Goal: Task Accomplishment & Management: Complete application form

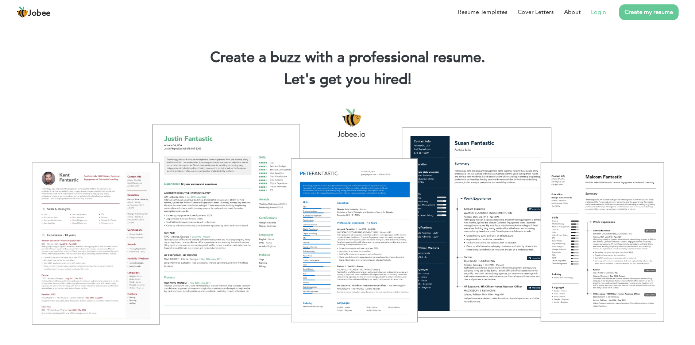
click at [600, 16] on link "Login" at bounding box center [598, 12] width 15 height 9
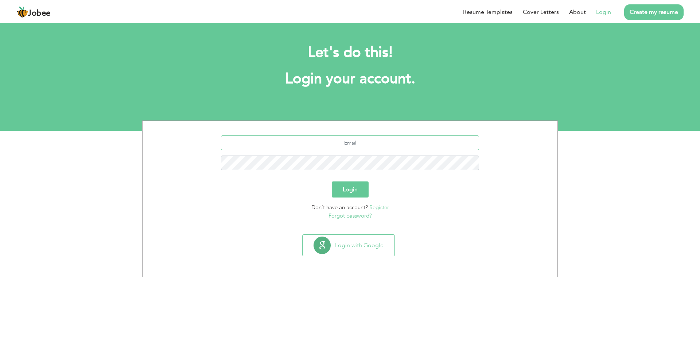
click at [349, 145] on input "text" at bounding box center [350, 142] width 259 height 15
type input "[EMAIL_ADDRESS][DOMAIN_NAME]"
click at [332, 181] on button "Login" at bounding box center [350, 189] width 37 height 16
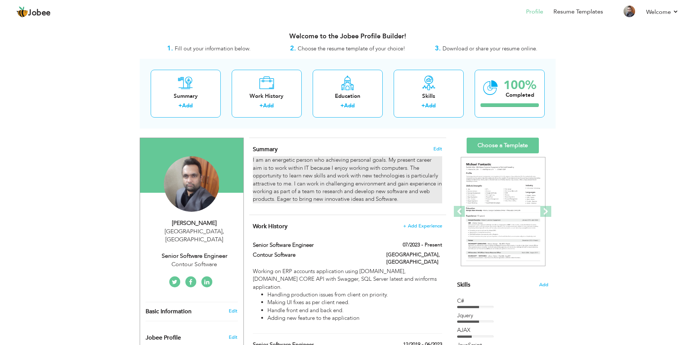
click at [393, 199] on p "I am an energetic person who achieving personal goals. My present career aim is…" at bounding box center [347, 179] width 189 height 47
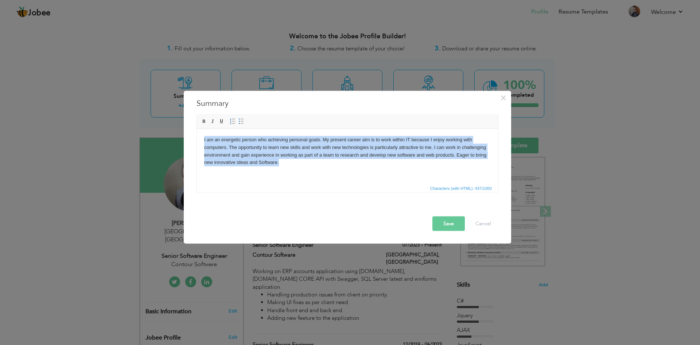
drag, startPoint x: 294, startPoint y: 165, endPoint x: 390, endPoint y: 268, distance: 140.4
click at [197, 140] on html "I am an energetic person who achieving personal goals. My present career aim is…" at bounding box center [347, 150] width 301 height 45
copy p "I am an energetic person who achieving personal goals. My present career aim is…"
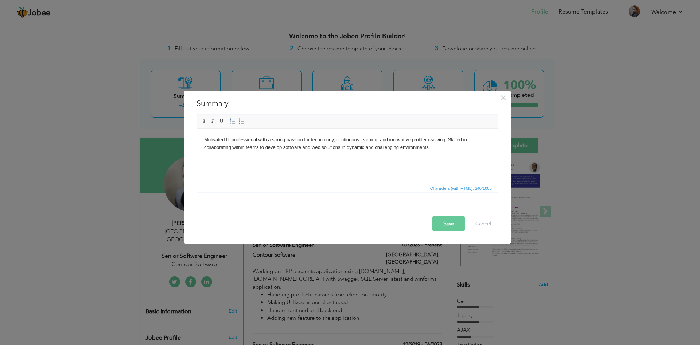
click at [447, 224] on button "Save" at bounding box center [449, 223] width 32 height 15
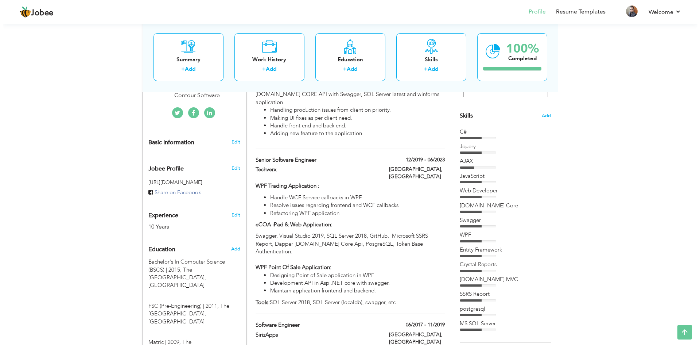
scroll to position [171, 0]
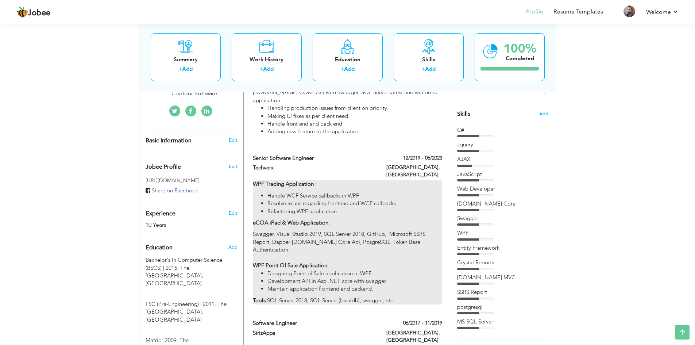
click at [351, 219] on div "WPF Trading Application : Handle WCF Service callbacks in WPF Resolve issues re…" at bounding box center [347, 242] width 189 height 124
type input "Senior Software Engineer"
type input "Techverx"
type input "12/2019"
type input "06/2023"
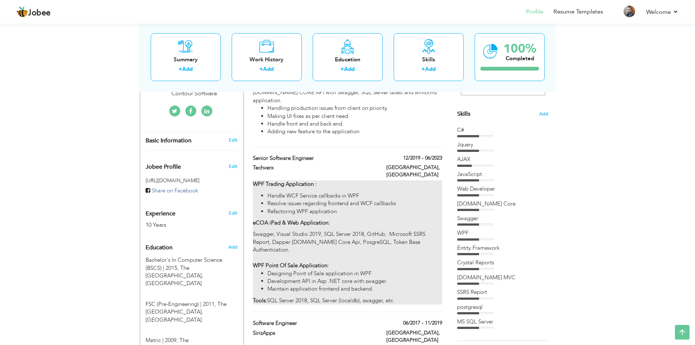
type input "[GEOGRAPHIC_DATA]"
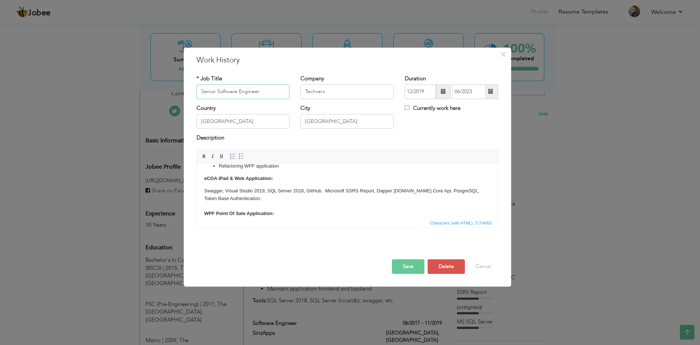
scroll to position [35, 0]
click at [271, 202] on body "WPF Trading Application : Handle WCF Service callbacks in WPF Resolve issues re…" at bounding box center [347, 196] width 287 height 122
click at [409, 267] on button "Save" at bounding box center [408, 266] width 32 height 15
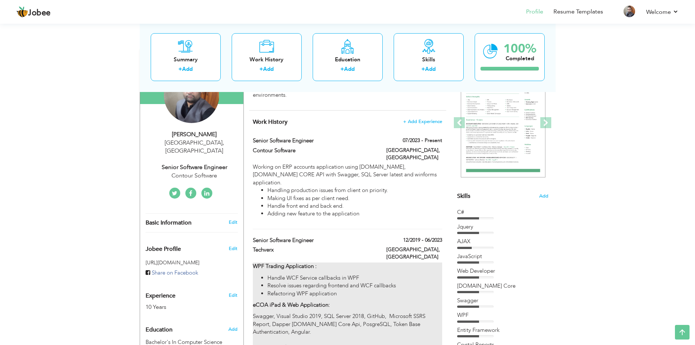
scroll to position [75, 0]
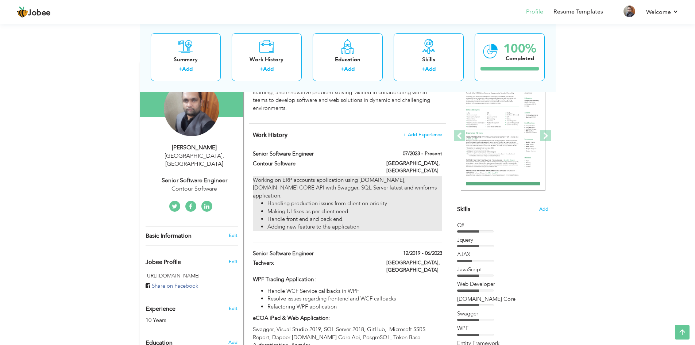
click at [330, 208] on li "Making UI fixes as per client need." at bounding box center [354, 212] width 174 height 8
type input "Contour Software"
type input "07/2023"
checkbox input "true"
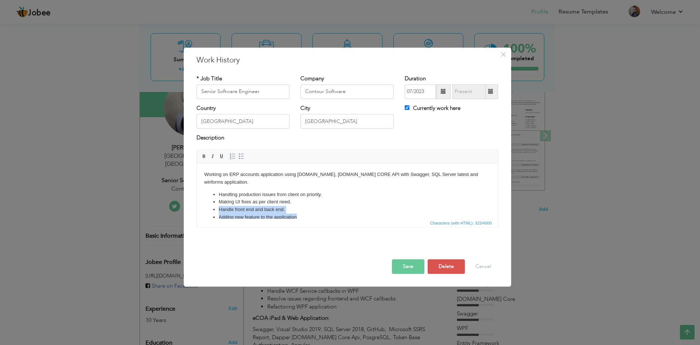
drag, startPoint x: 306, startPoint y: 208, endPoint x: 306, endPoint y: 194, distance: 14.6
click at [306, 194] on ul "Handling production issues from client on priority. Making UI fixes as per clie…" at bounding box center [347, 206] width 287 height 30
click at [249, 175] on body "Working on ERP accounts application using ASP.Net, ASP.NET CORE API with Swagge…" at bounding box center [347, 188] width 287 height 35
click at [223, 174] on body "Working on Point Of Sale application using ASP.Net, ASP.NET CORE API with Swagg…" at bounding box center [347, 188] width 287 height 35
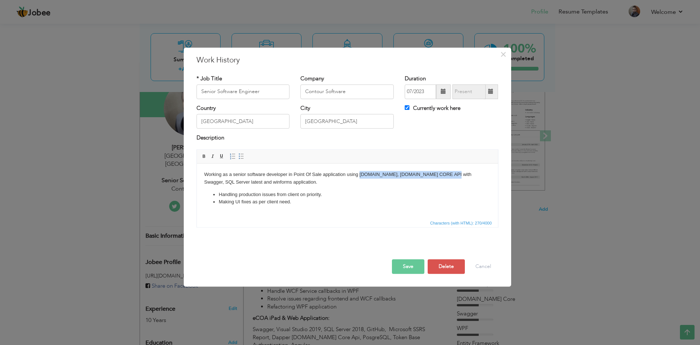
drag, startPoint x: 359, startPoint y: 174, endPoint x: 449, endPoint y: 173, distance: 90.5
click at [449, 173] on body "Working as a senior software developer in Point Of Sale application using ASP.N…" at bounding box center [347, 188] width 287 height 35
click at [224, 180] on body "Working as a senior software developer in Point Of Sale application using ASP.N…" at bounding box center [347, 188] width 287 height 35
click at [241, 186] on body "Working as a senior software developer in Point Of Sale application which is bu…" at bounding box center [347, 188] width 287 height 35
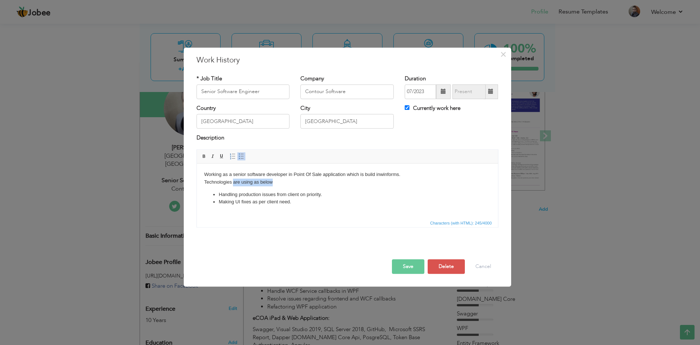
drag, startPoint x: 233, startPoint y: 180, endPoint x: 273, endPoint y: 181, distance: 40.1
click at [273, 181] on body "Working as a senior software developer in Point Of Sale application which is bu…" at bounding box center [347, 188] width 287 height 35
click at [241, 155] on span at bounding box center [242, 156] width 6 height 6
click at [239, 197] on li "​​​​​​​ ASP.Net, ASP.NET CORE API with Swagger, SQL Server latest and" at bounding box center [346, 195] width 257 height 8
click at [278, 195] on li "ASP.Net, ASP.NET CORE API with Swagger, SQL Server latest and" at bounding box center [346, 195] width 257 height 8
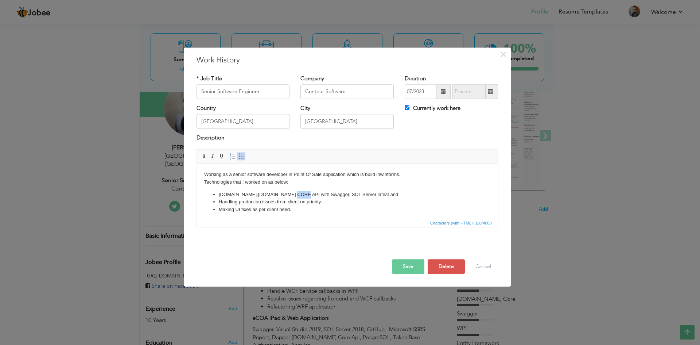
click at [278, 195] on li "ASP.Net, ASP.NET CORE API with Swagger, SQL Server latest and" at bounding box center [346, 195] width 257 height 8
drag, startPoint x: 350, startPoint y: 194, endPoint x: 323, endPoint y: 190, distance: 27.6
click at [323, 191] on li "ASP.Net, ASP.NET CORE, Swagger, SQL Server latest and" at bounding box center [346, 195] width 257 height 8
click at [408, 265] on button "Save" at bounding box center [408, 266] width 32 height 15
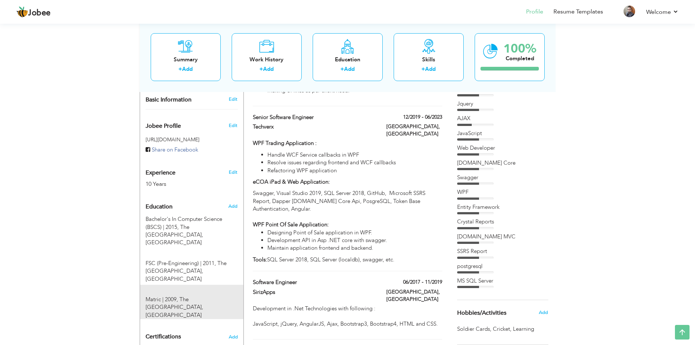
scroll to position [211, 0]
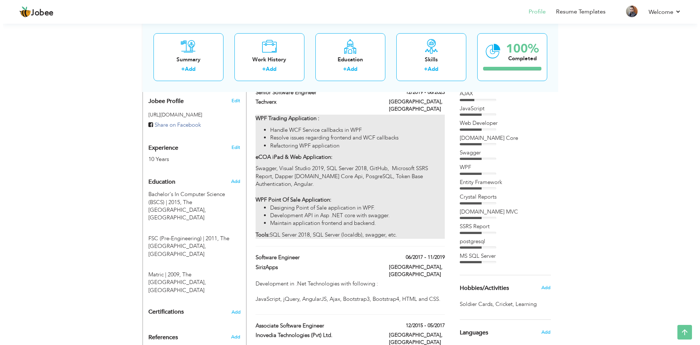
scroll to position [234, 0]
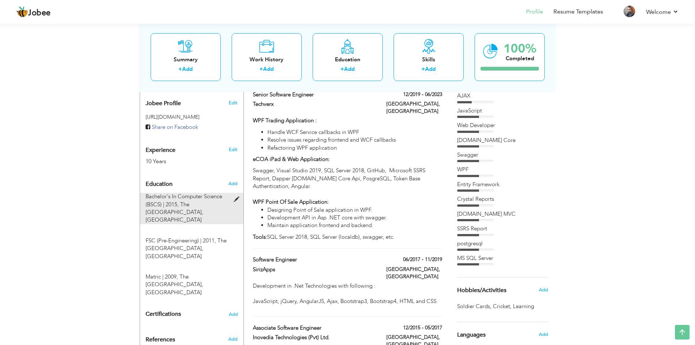
click at [237, 197] on span at bounding box center [238, 199] width 9 height 5
type input "Bachelor's In Computer Science (BSCS)"
type input "2015"
type input "The Superior College"
type input "3.08"
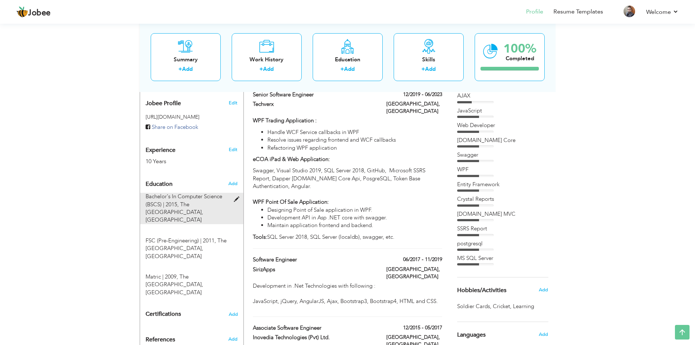
radio input "true"
type input "[GEOGRAPHIC_DATA]"
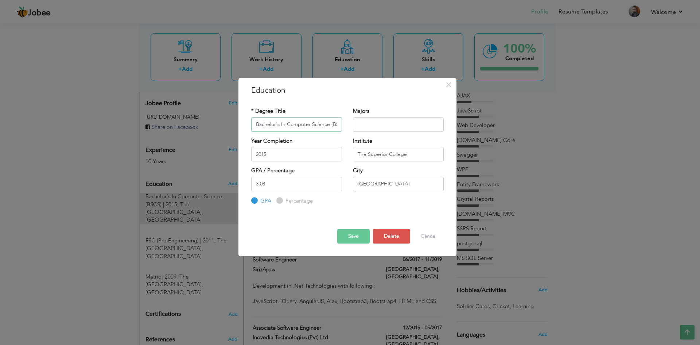
scroll to position [0, 7]
click at [303, 184] on input "3.08" at bounding box center [296, 184] width 91 height 15
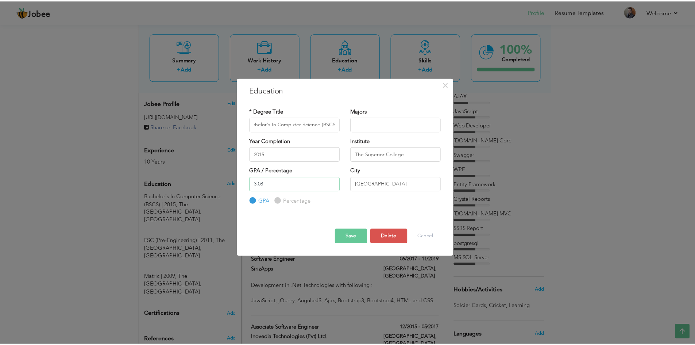
scroll to position [0, 0]
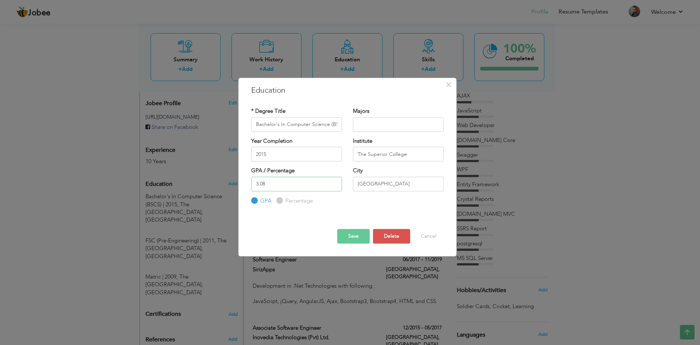
click at [303, 184] on input "3.08" at bounding box center [296, 184] width 91 height 15
click at [353, 235] on button "Save" at bounding box center [353, 236] width 32 height 15
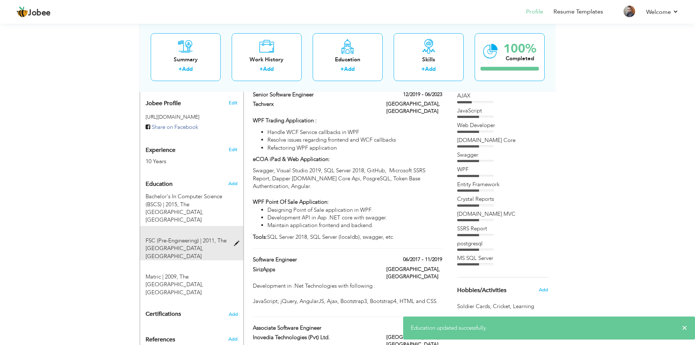
click at [233, 237] on div "FSC (Pre-Engineering) | 2011, The Superior College, Lahore" at bounding box center [187, 248] width 94 height 23
type input "FSC (Pre-Engineering)"
type input "2011"
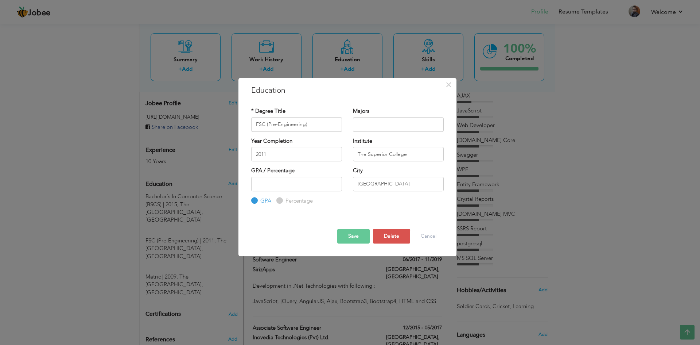
click at [342, 230] on button "Save" at bounding box center [353, 236] width 32 height 15
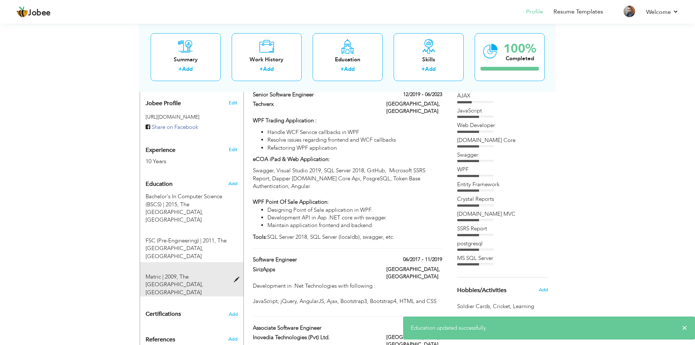
click at [239, 277] on span at bounding box center [238, 279] width 9 height 5
type input "Matric"
type input "2009"
type input "The New School Model Town Lahore"
type input "70"
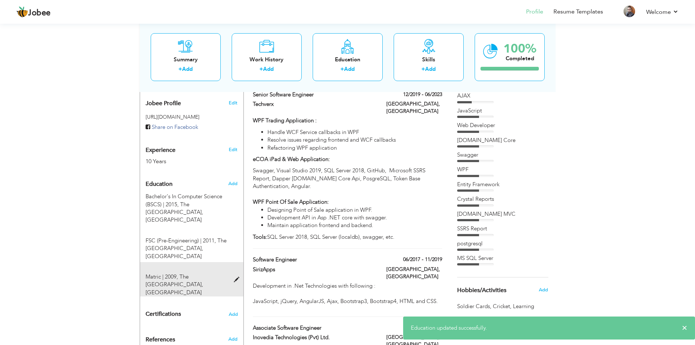
radio input "false"
radio input "true"
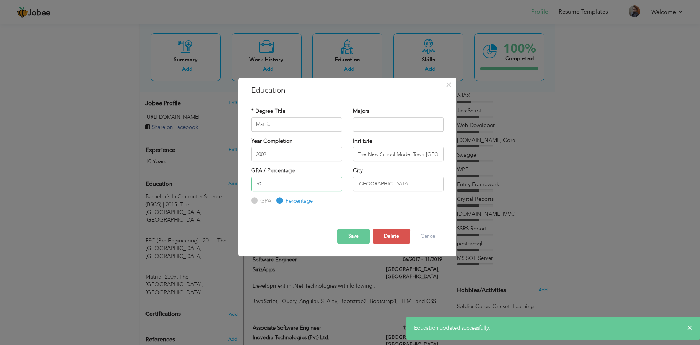
click at [295, 183] on input "70" at bounding box center [296, 184] width 91 height 15
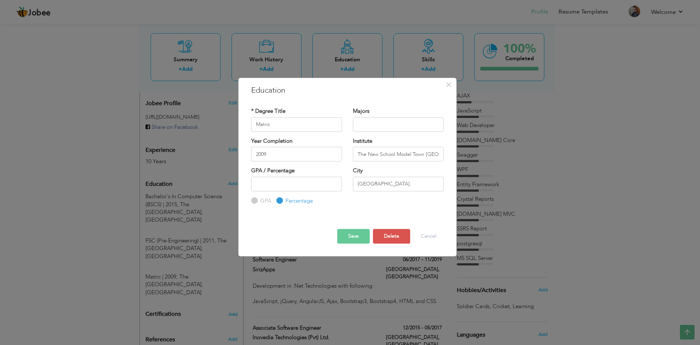
click at [354, 238] on button "Save" at bounding box center [353, 236] width 32 height 15
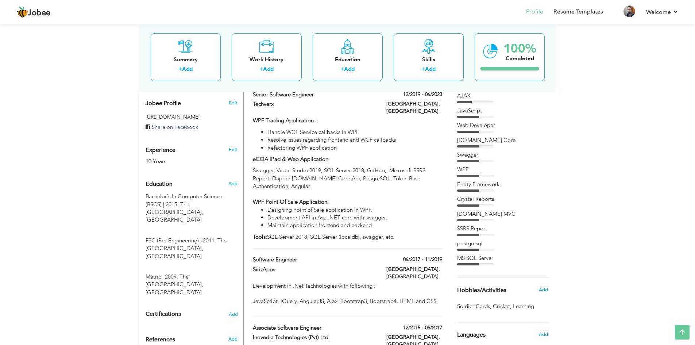
click at [655, 116] on div "View Resume Export PDF Profile Summary Public Link Experience Education Awards …" at bounding box center [347, 344] width 695 height 1112
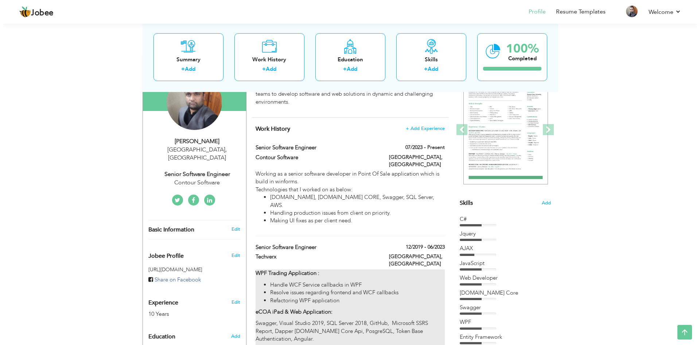
scroll to position [81, 0]
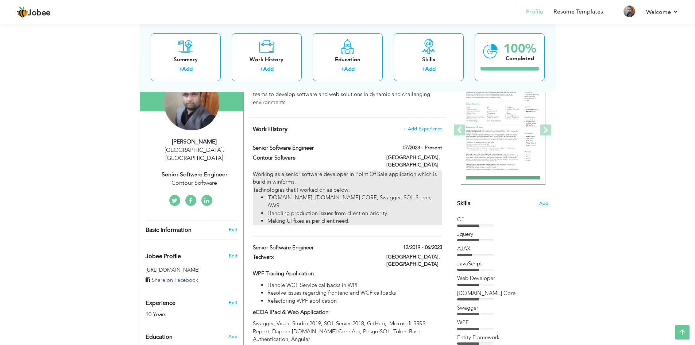
click at [430, 177] on div "Working as a senior software developer in Point Of Sale application which is bu…" at bounding box center [347, 197] width 189 height 55
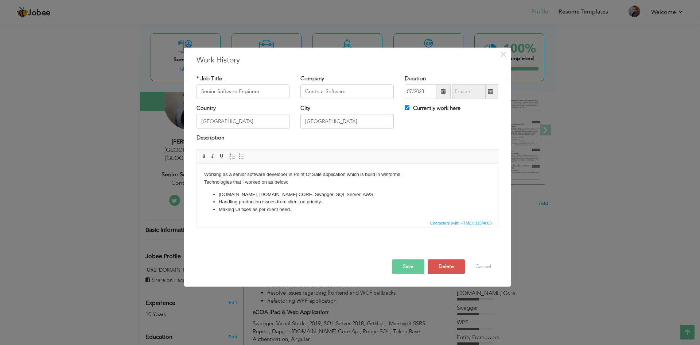
click at [342, 196] on li "ASP.Net, ASP.NET CORE, Swagger, SQL Server, AWS." at bounding box center [346, 195] width 257 height 8
click at [274, 193] on li "ASP.Net, ASP.NET CORE, Swagger, SQL Server, AWS." at bounding box center [346, 195] width 257 height 8
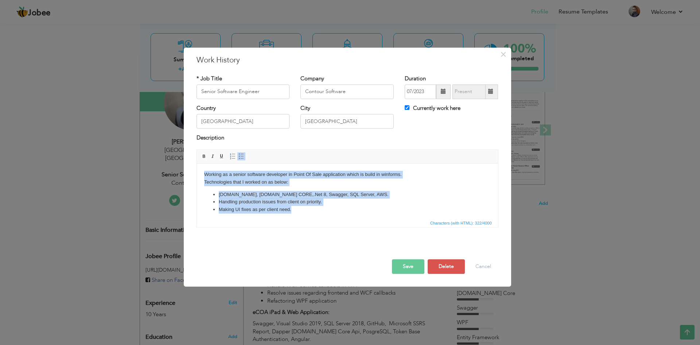
drag, startPoint x: 311, startPoint y: 213, endPoint x: 185, endPoint y: 171, distance: 133.2
click at [197, 171] on html "Working as a senior software developer in Point Of Sale application which is bu…" at bounding box center [347, 191] width 301 height 57
copy body "Working as a senior software developer in Point Of Sale application which is bu…"
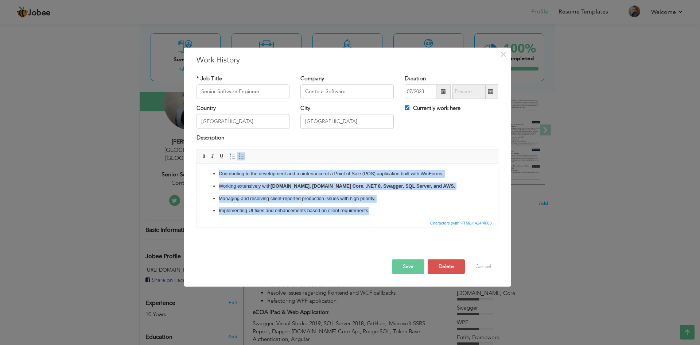
scroll to position [0, 0]
drag, startPoint x: 373, startPoint y: 212, endPoint x: 208, endPoint y: 168, distance: 171.5
click at [208, 168] on html "Contributing to the development and maintenance of a Point of Sale (POS) applic…" at bounding box center [347, 192] width 301 height 59
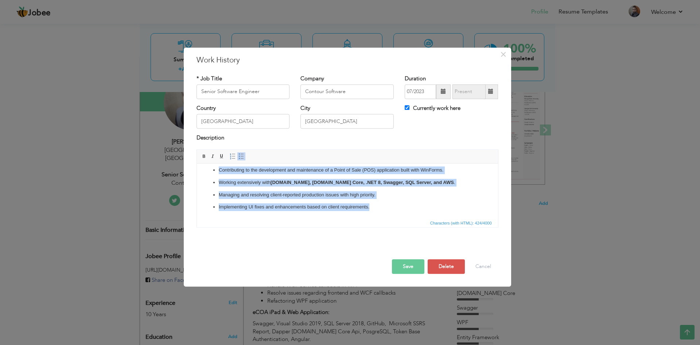
click at [381, 197] on p "Managing and resolving client-reported production issues with high priority." at bounding box center [346, 195] width 257 height 8
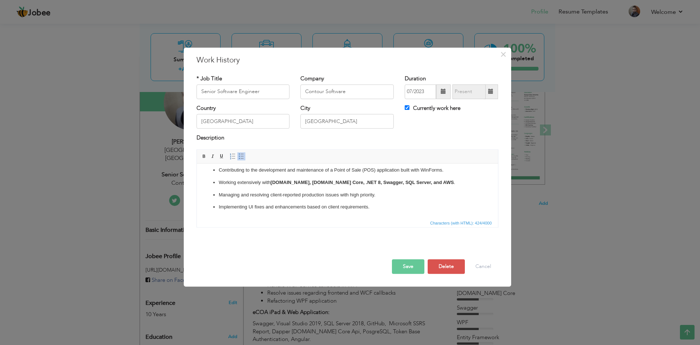
click at [407, 265] on button "Save" at bounding box center [408, 266] width 32 height 15
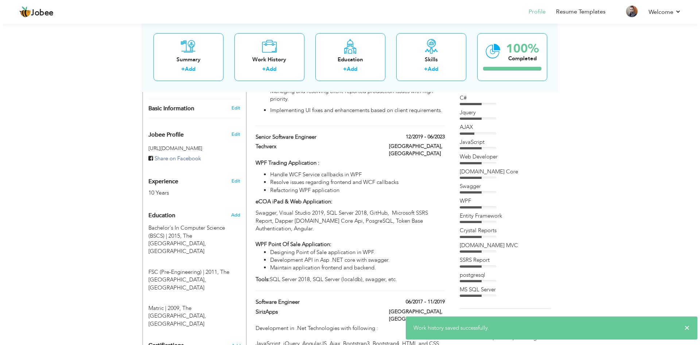
scroll to position [204, 0]
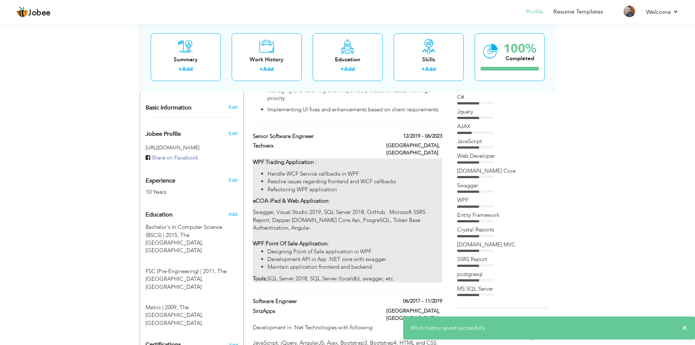
click at [398, 212] on div "WPF Trading Application : Handle WCF Service callbacks in WPF Resolve issues re…" at bounding box center [347, 220] width 189 height 124
type input "Techverx"
type input "12/2019"
type input "06/2023"
checkbox input "false"
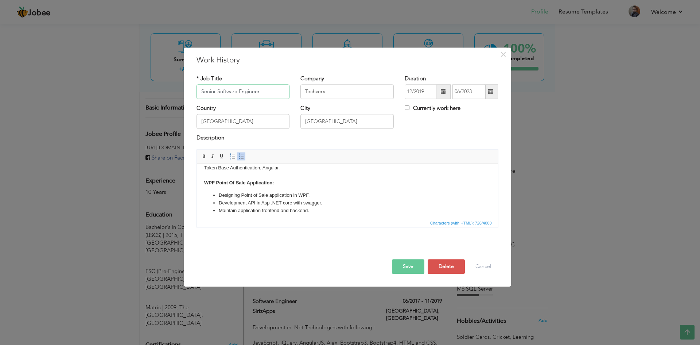
scroll to position [82, 0]
click at [338, 211] on html "WPF Trading Application : Handle WCF Service callbacks in WPF Resolve issues re…" at bounding box center [347, 149] width 301 height 137
copy body "WPF Trading Application : Handle WCF Service callbacks in WPF Resolve issues re…"
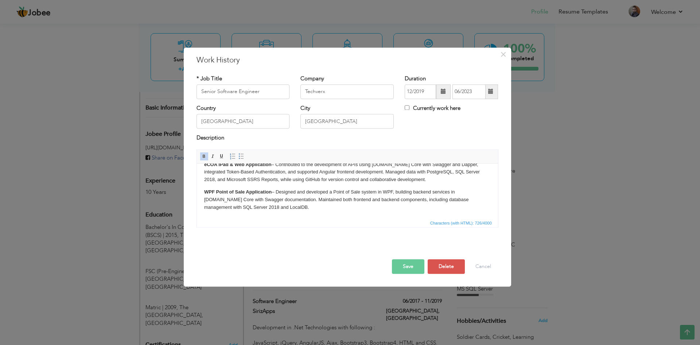
scroll to position [30, 0]
click at [254, 180] on p "eCOA iPad & Web Application – Contributed to the development of APIs using ASP.…" at bounding box center [347, 172] width 287 height 23
click at [412, 180] on p "eCOA iPad & Web Application – Contributed to the development of APIs using ASP.…" at bounding box center [347, 172] width 287 height 23
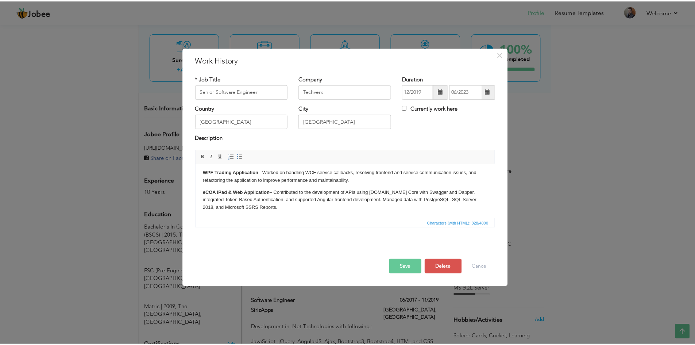
scroll to position [0, 0]
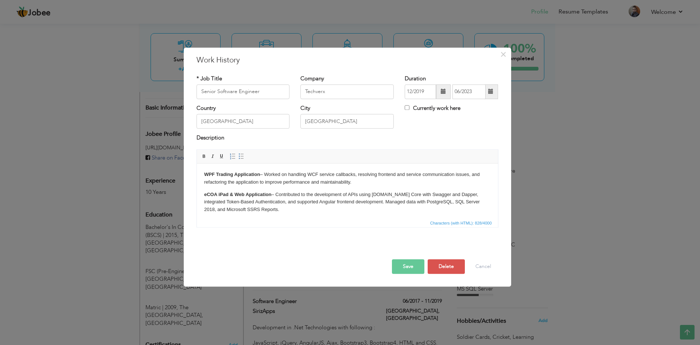
click at [402, 261] on button "Save" at bounding box center [408, 266] width 32 height 15
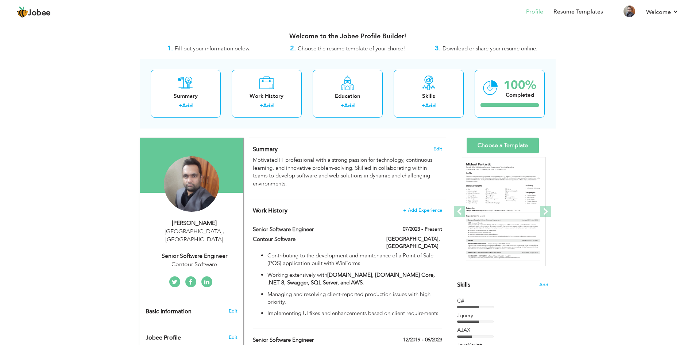
click at [461, 284] on span "Skills" at bounding box center [463, 284] width 13 height 8
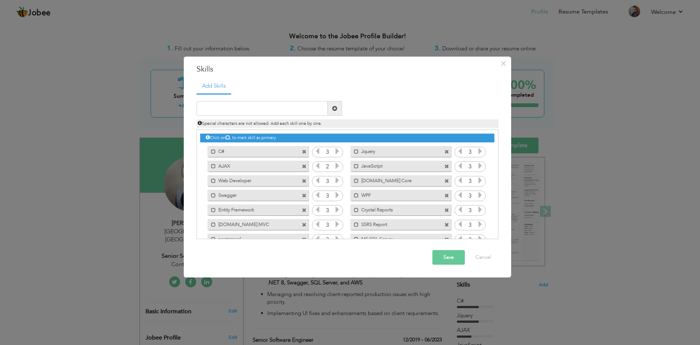
click at [446, 166] on span at bounding box center [447, 166] width 5 height 5
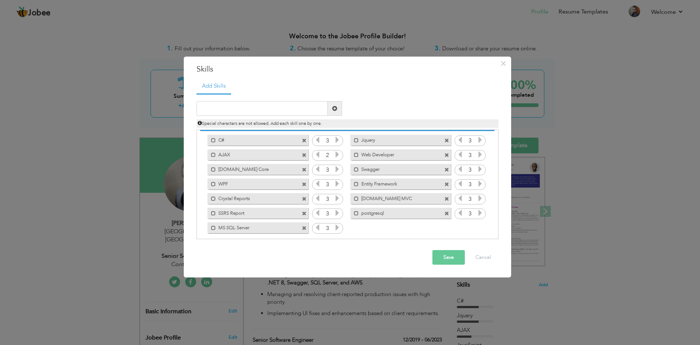
scroll to position [12, 0]
click at [446, 154] on span at bounding box center [447, 154] width 5 height 5
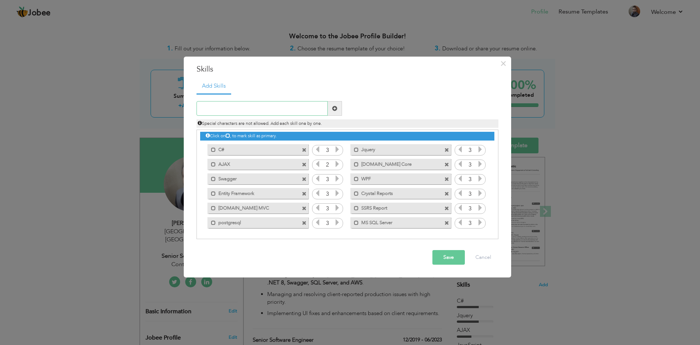
click at [232, 108] on input "text" at bounding box center [262, 108] width 131 height 15
click at [279, 207] on label "ASP.Net MVC" at bounding box center [253, 206] width 74 height 9
click at [287, 208] on label "ASP.Net MVC" at bounding box center [253, 206] width 73 height 9
click at [305, 209] on span at bounding box center [304, 208] width 5 height 5
click at [257, 109] on input "text" at bounding box center [262, 108] width 131 height 15
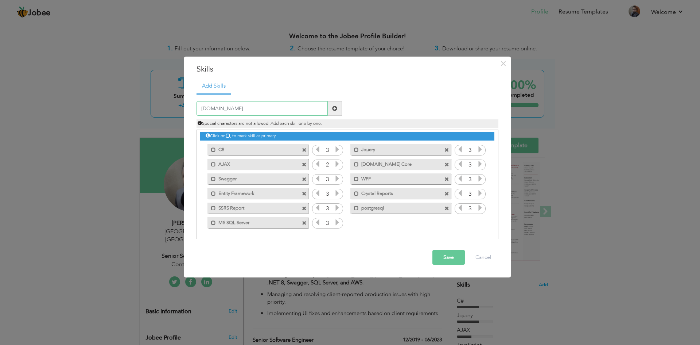
type input "[DOMAIN_NAME]"
click at [339, 112] on span at bounding box center [335, 108] width 14 height 15
click at [477, 223] on icon at bounding box center [480, 222] width 7 height 7
click at [305, 164] on span at bounding box center [304, 164] width 5 height 5
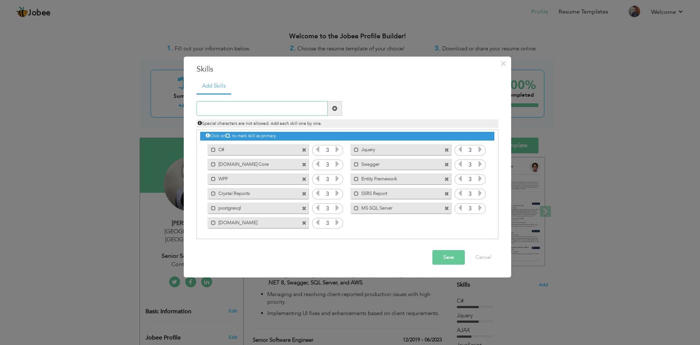
click at [289, 108] on input "text" at bounding box center [262, 108] width 131 height 15
type input "Angular"
click at [338, 109] on span at bounding box center [335, 108] width 14 height 15
click at [477, 223] on icon at bounding box center [480, 222] width 7 height 7
click at [447, 260] on button "Save" at bounding box center [449, 257] width 32 height 15
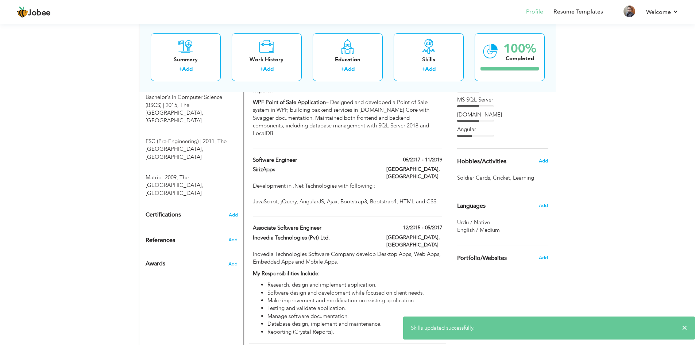
scroll to position [334, 0]
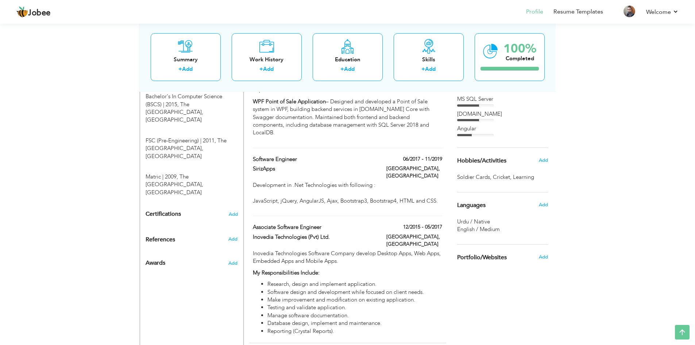
click at [498, 175] on span "Cricket ," at bounding box center [503, 177] width 20 height 8
click at [499, 159] on span "Hobbies/Activities" at bounding box center [481, 161] width 49 height 7
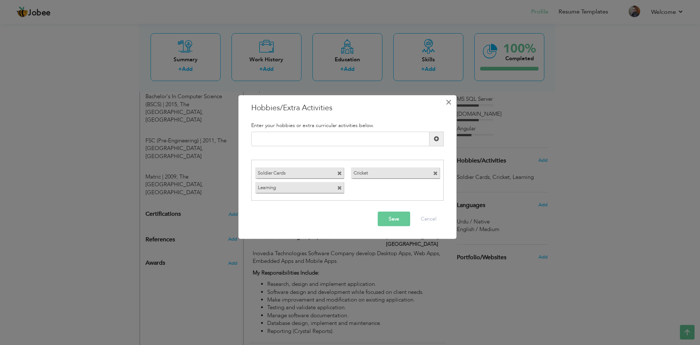
click at [452, 98] on button "×" at bounding box center [449, 102] width 12 height 12
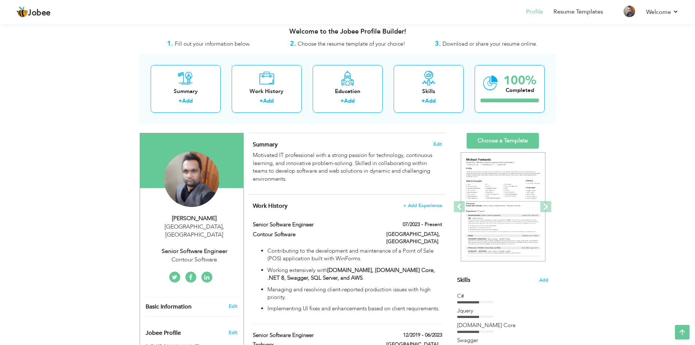
scroll to position [4, 0]
click at [505, 141] on link "Choose a Template" at bounding box center [502, 141] width 72 height 16
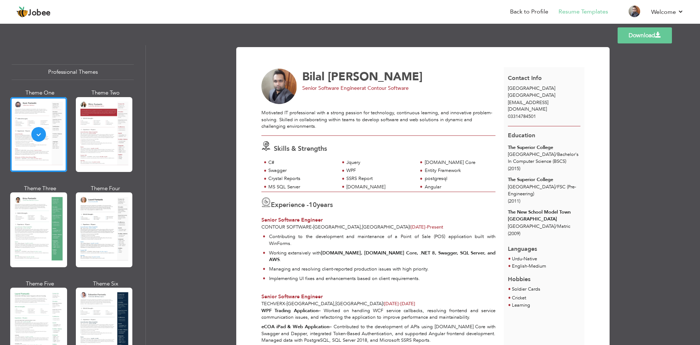
click at [656, 228] on div "Download Bilal Razzaq Senior Software Engineer at Contour Software C#" at bounding box center [423, 194] width 554 height 299
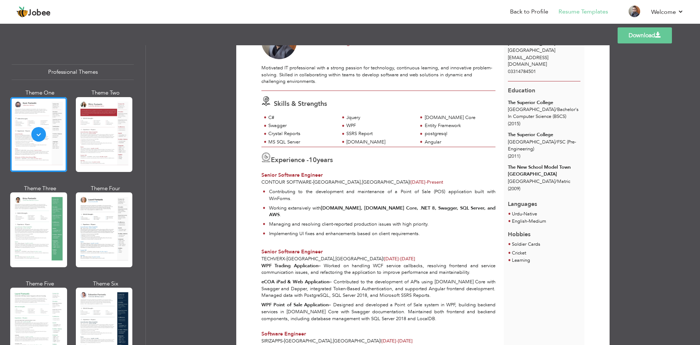
scroll to position [44, 0]
click at [183, 121] on div "Download Bilal Razzaq Senior Software Engineer at Contour Software C#" at bounding box center [423, 194] width 554 height 299
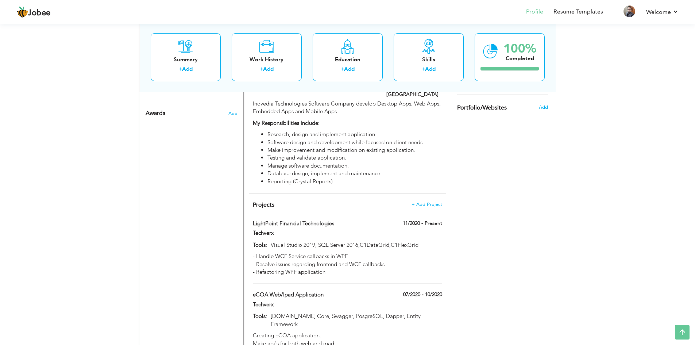
scroll to position [484, 0]
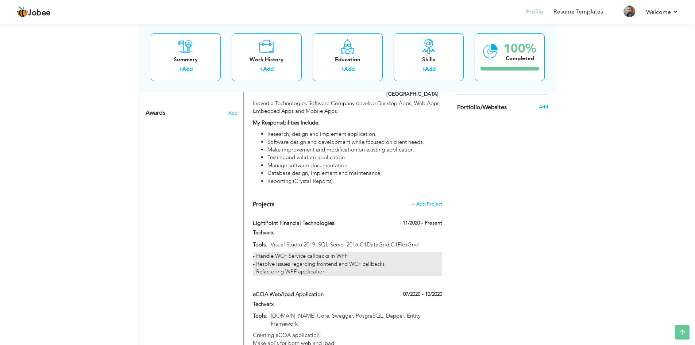
click at [295, 252] on div "- Handle WCF Service callbacks in WPF - Resolve issues regarding frontend and W…" at bounding box center [347, 263] width 189 height 23
type input "LightPoint Financial Technologies"
type input "Techverx"
type input "11/2020"
type input "Visual Studio 2019, SQL Server 2016,C1DataGrid,C1FlexGrid"
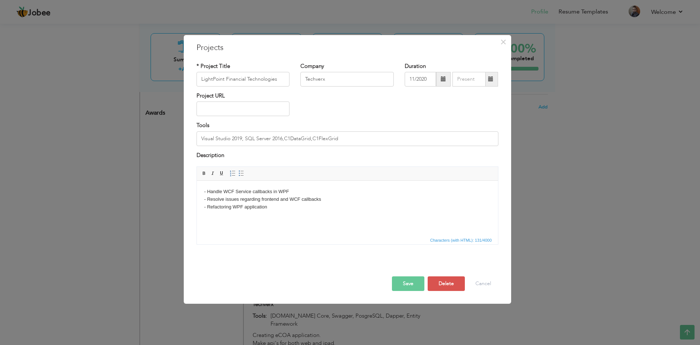
click at [550, 260] on div "× Projects * Project Title LightPoint Financial Technologies Company Techverx D…" at bounding box center [350, 172] width 700 height 345
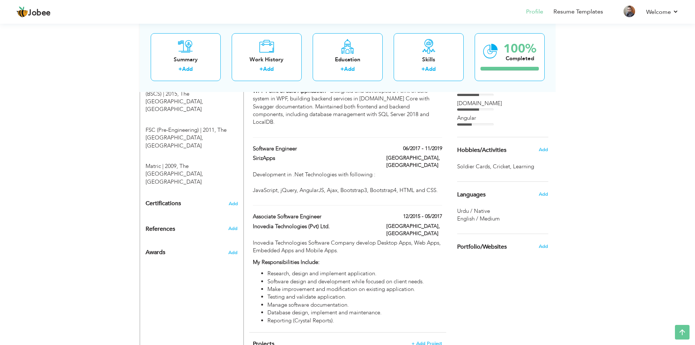
scroll to position [345, 0]
click at [477, 150] on span "Hobbies/Activities" at bounding box center [481, 150] width 49 height 7
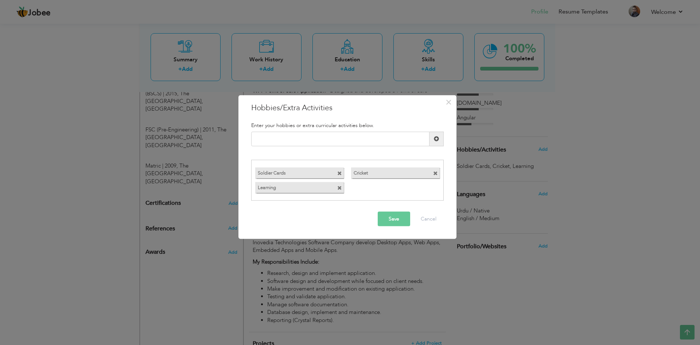
click at [435, 173] on span at bounding box center [435, 173] width 5 height 5
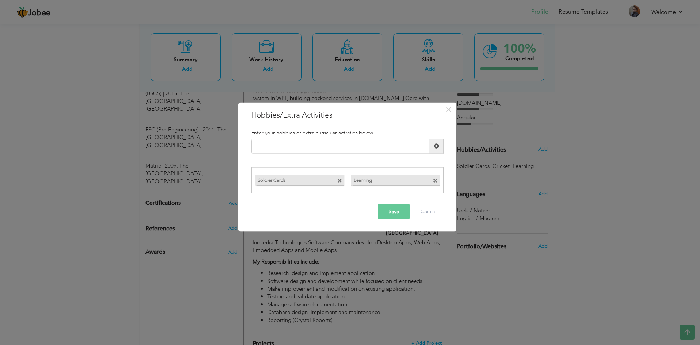
click at [340, 181] on span at bounding box center [339, 180] width 5 height 5
click at [339, 179] on span at bounding box center [339, 180] width 5 height 5
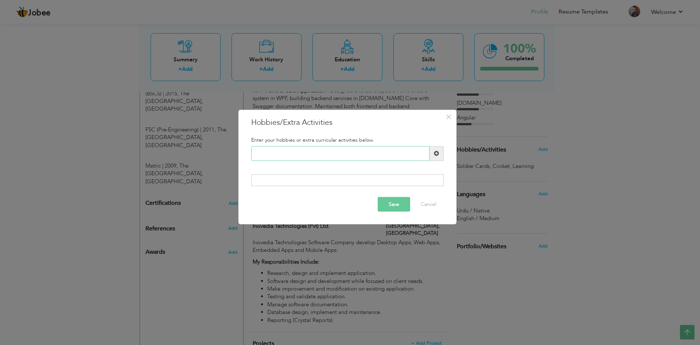
click at [356, 148] on input "text" at bounding box center [340, 153] width 178 height 15
type input "1"
click at [394, 203] on button "Save" at bounding box center [394, 204] width 32 height 15
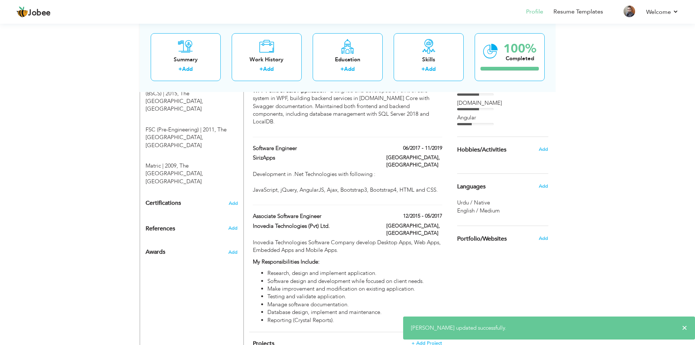
click at [471, 189] on span "Languages" at bounding box center [471, 186] width 28 height 7
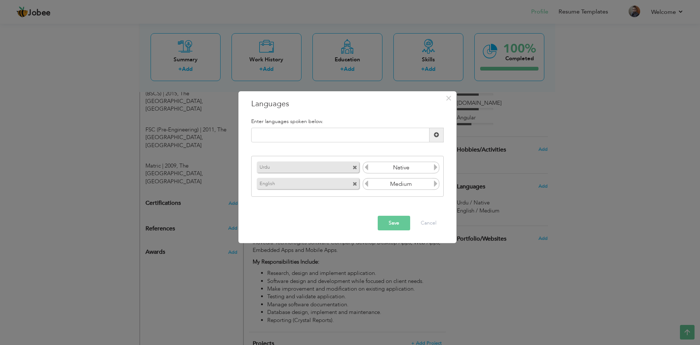
click at [353, 168] on span at bounding box center [355, 167] width 5 height 5
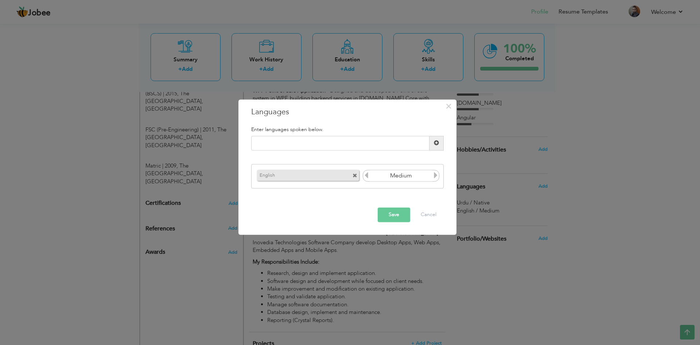
click at [355, 175] on span at bounding box center [355, 176] width 5 height 5
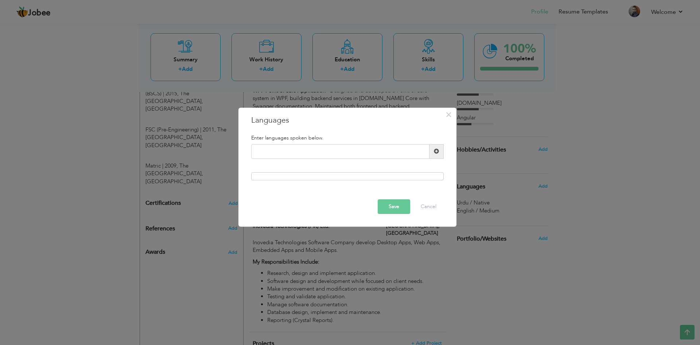
click at [393, 206] on button "Save" at bounding box center [394, 206] width 32 height 15
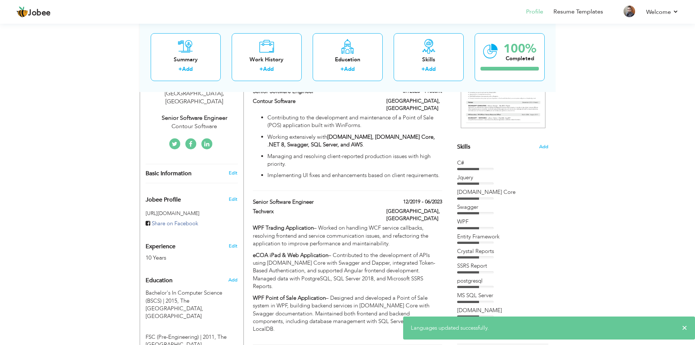
scroll to position [133, 0]
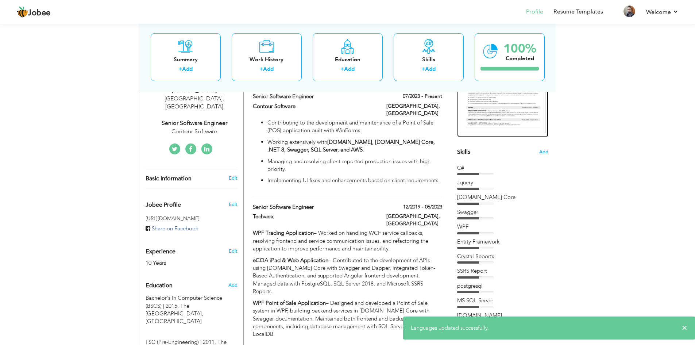
click at [509, 106] on img at bounding box center [503, 78] width 85 height 109
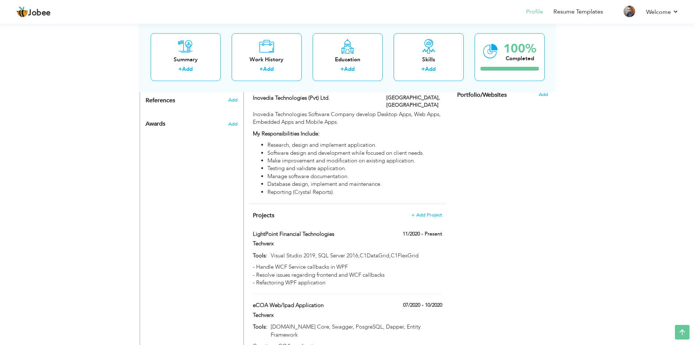
scroll to position [475, 0]
click at [268, 209] on span "Projects" at bounding box center [264, 213] width 22 height 8
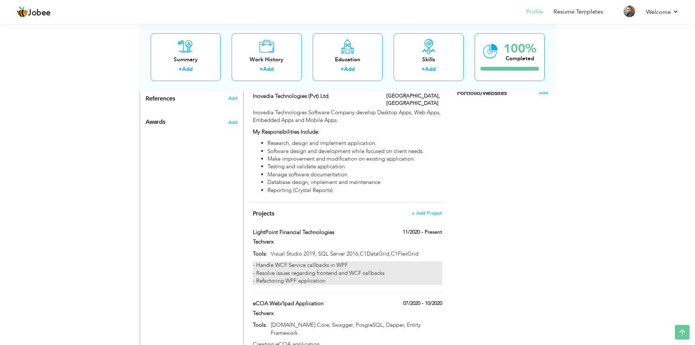
click at [323, 261] on div "- Handle WCF Service callbacks in WPF - Resolve issues regarding frontend and W…" at bounding box center [347, 272] width 189 height 23
type input "LightPoint Financial Technologies"
type input "Techverx"
type input "11/2020"
type input "Visual Studio 2019, SQL Server 2016,C1DataGrid,C1FlexGrid"
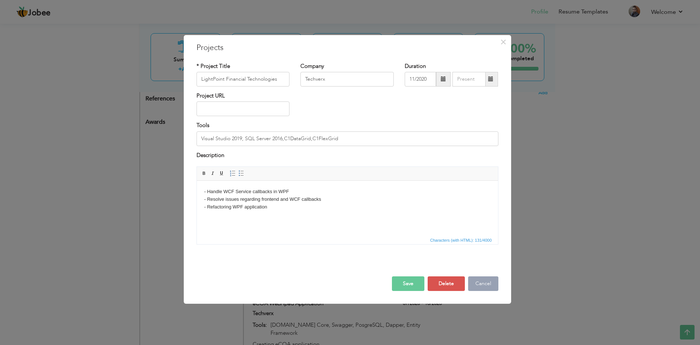
click at [482, 282] on button "Cancel" at bounding box center [483, 283] width 30 height 15
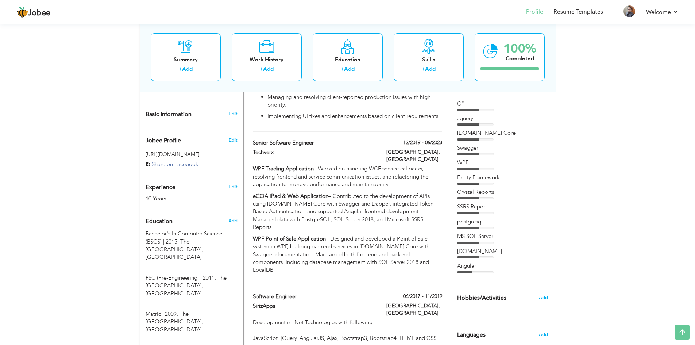
scroll to position [202, 0]
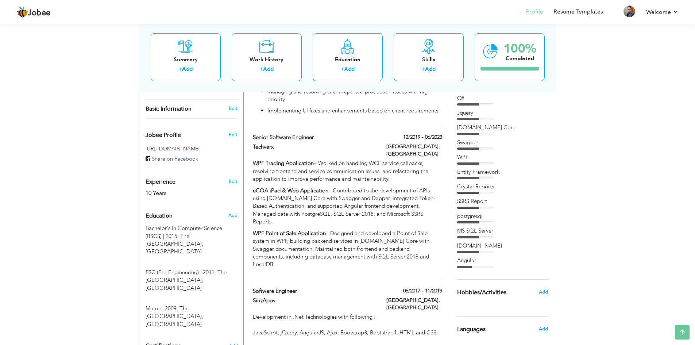
click at [183, 106] on span "Basic Information" at bounding box center [169, 109] width 46 height 7
type input "Bilal"
type input "[PERSON_NAME]"
type input "03314784501"
select select "number:166"
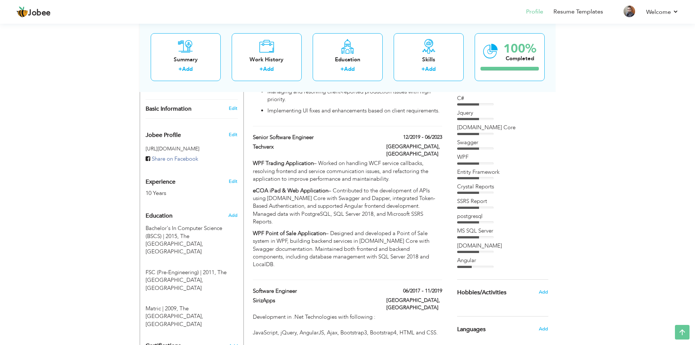
type input "[GEOGRAPHIC_DATA]"
select select "number:12"
type input "Contour Software"
type input "Senior Software Engineer"
type input "[DOMAIN_NAME][URL][PERSON_NAME]"
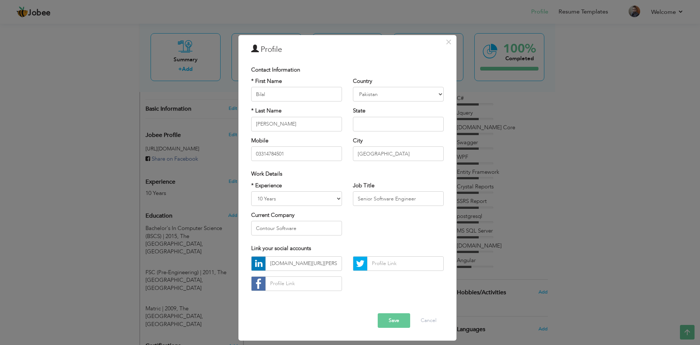
click at [533, 235] on div "× Profile Contact Information * First Name Bilal * Last Name [GEOGRAPHIC_DATA]" at bounding box center [350, 172] width 700 height 345
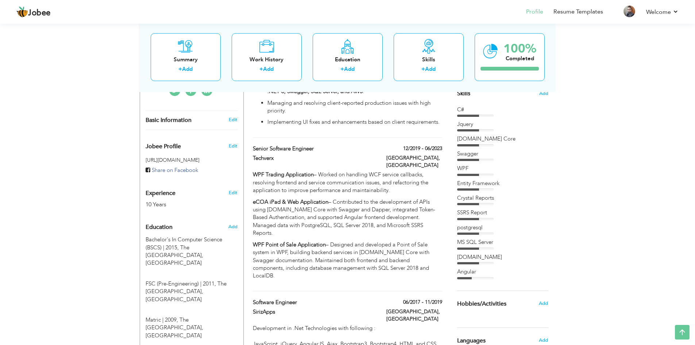
scroll to position [191, 0]
click at [178, 117] on span "Basic Information" at bounding box center [169, 120] width 46 height 7
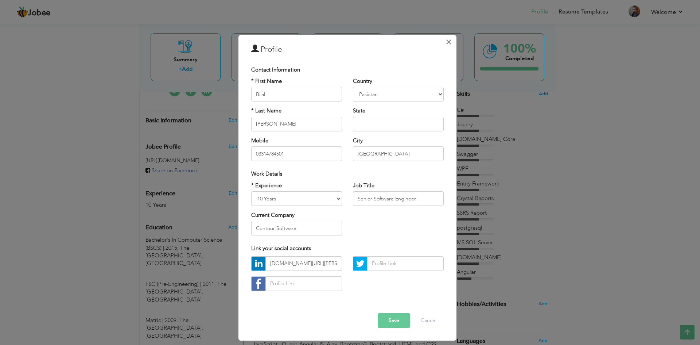
click at [451, 43] on span "×" at bounding box center [449, 41] width 6 height 13
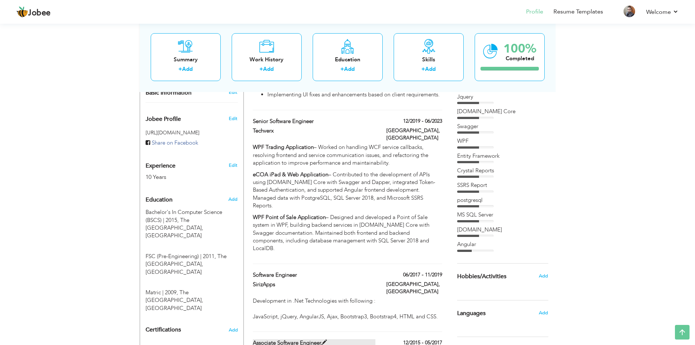
scroll to position [219, 0]
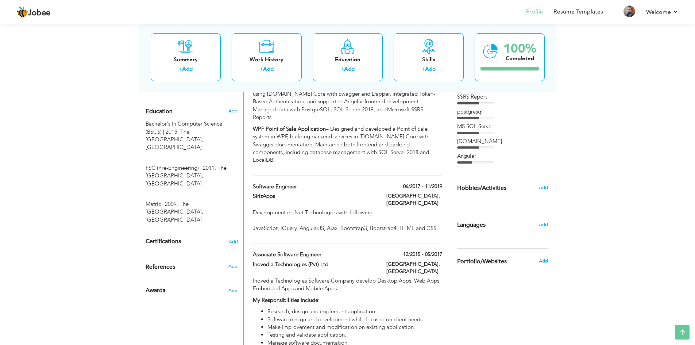
scroll to position [304, 0]
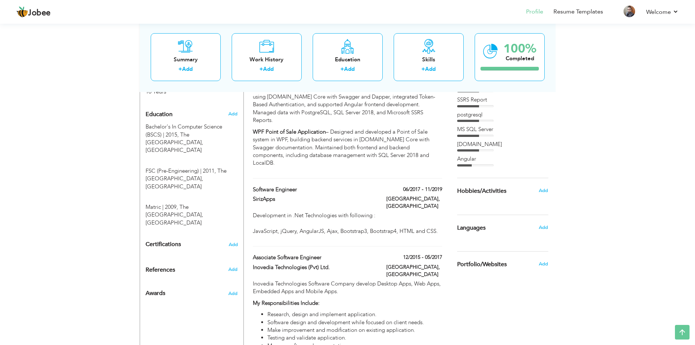
click at [675, 274] on div "View Resume Export PDF Profile Summary Public Link Experience Education Awards …" at bounding box center [347, 273] width 695 height 1111
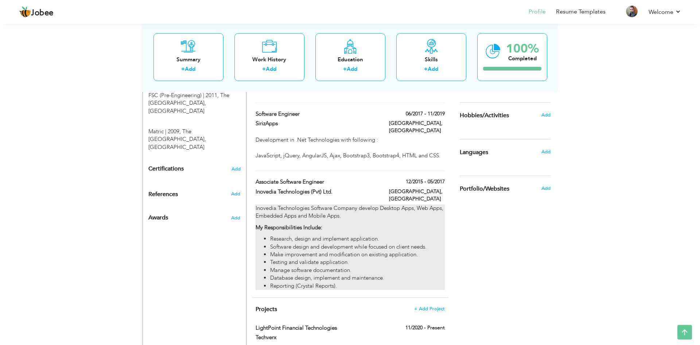
scroll to position [379, 0]
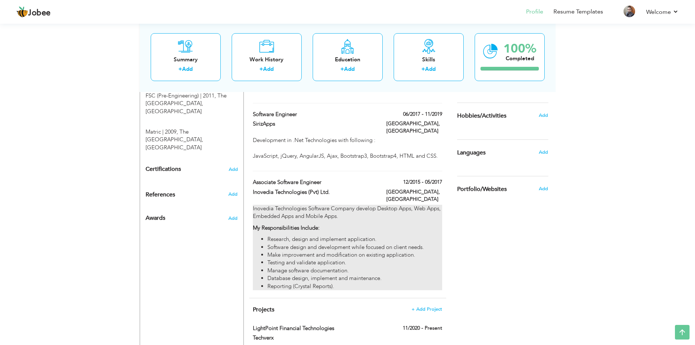
click at [338, 251] on li "Make improvement and modification on existing application." at bounding box center [354, 255] width 174 height 8
type input "Associate Software Engineer"
type input "Inovedia Technologies (Pvt) Ltd."
type input "12/2015"
type input "05/2017"
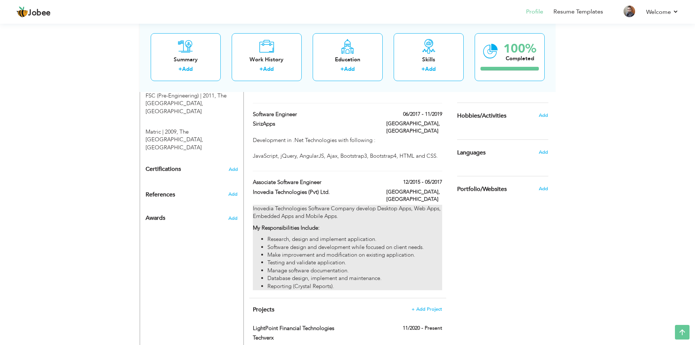
type input "[GEOGRAPHIC_DATA]"
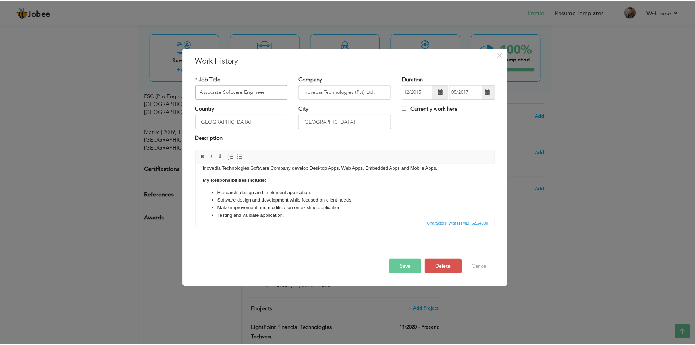
scroll to position [0, 0]
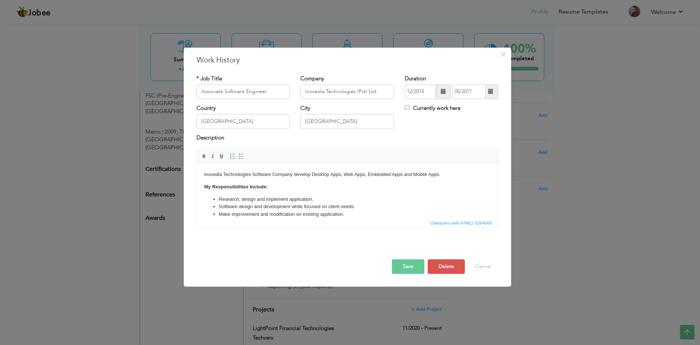
click at [335, 198] on li "Research, design and implement application." at bounding box center [346, 199] width 257 height 8
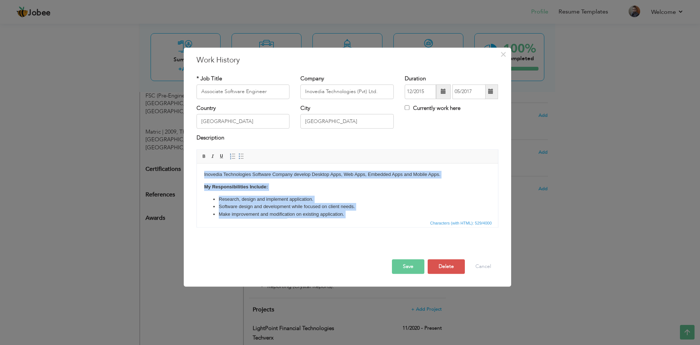
copy body "Inovedia Technologies Software Company develop Desktop Apps, Web Apps, Embedded…"
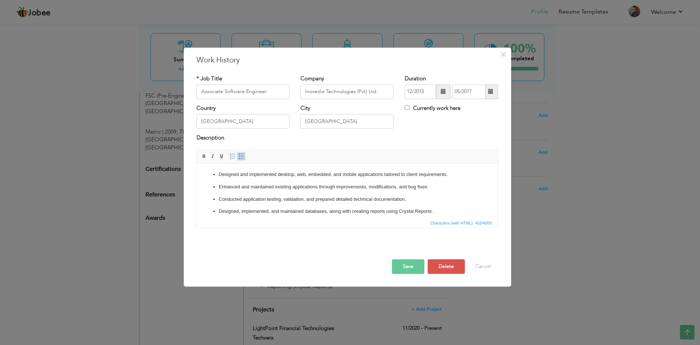
click at [410, 265] on button "Save" at bounding box center [408, 266] width 32 height 15
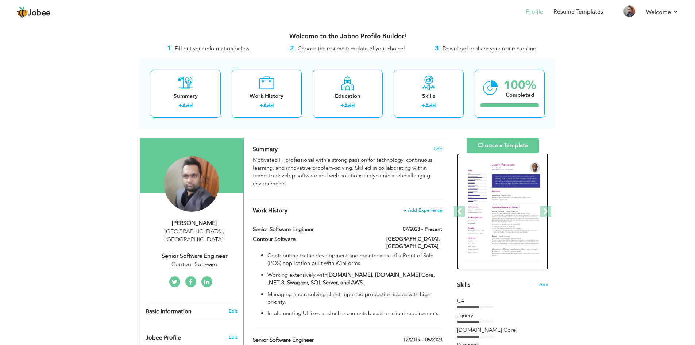
click at [494, 189] on img at bounding box center [503, 211] width 85 height 109
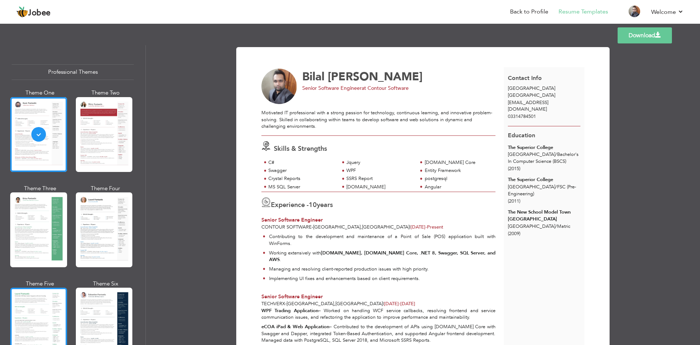
click at [37, 320] on div at bounding box center [38, 324] width 57 height 75
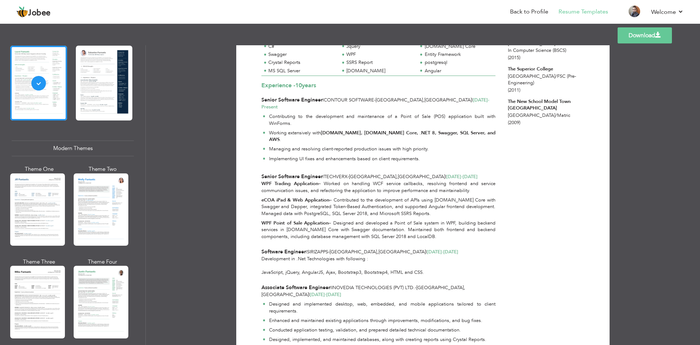
scroll to position [242, 0]
click at [32, 291] on div at bounding box center [37, 301] width 55 height 72
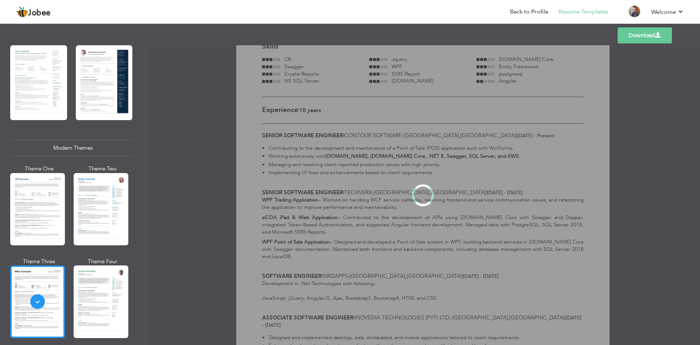
scroll to position [0, 0]
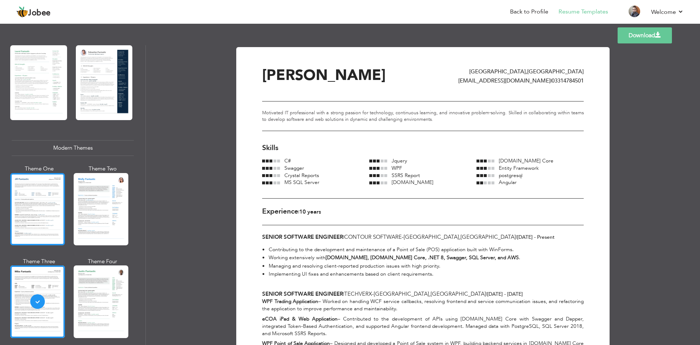
click at [30, 226] on div at bounding box center [37, 209] width 55 height 72
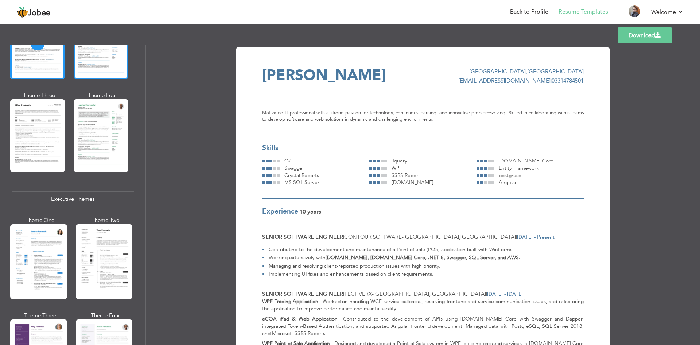
scroll to position [408, 0]
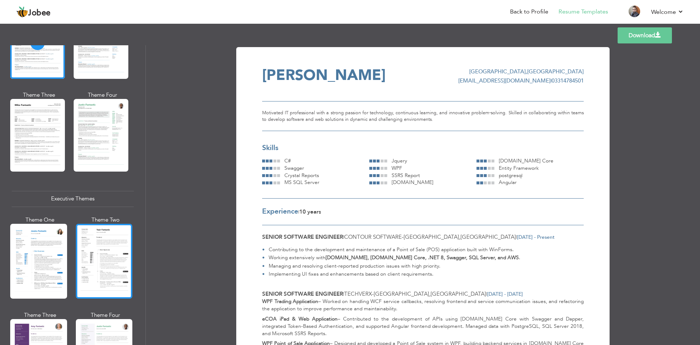
click at [108, 255] on div at bounding box center [104, 261] width 57 height 75
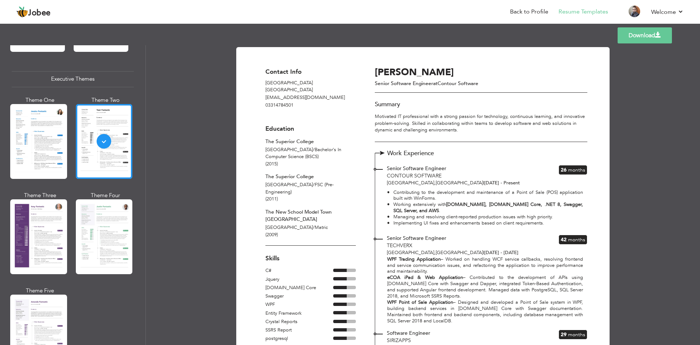
scroll to position [621, 0]
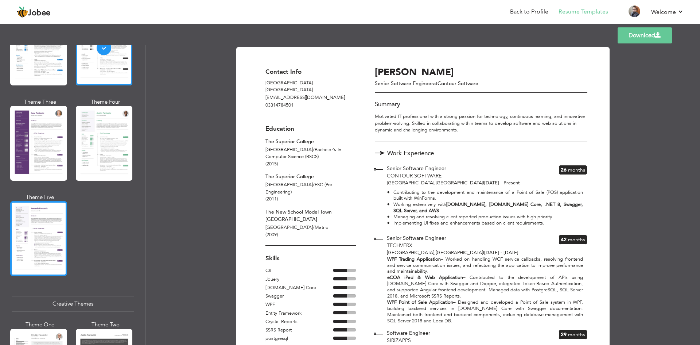
click at [45, 238] on div at bounding box center [38, 238] width 57 height 75
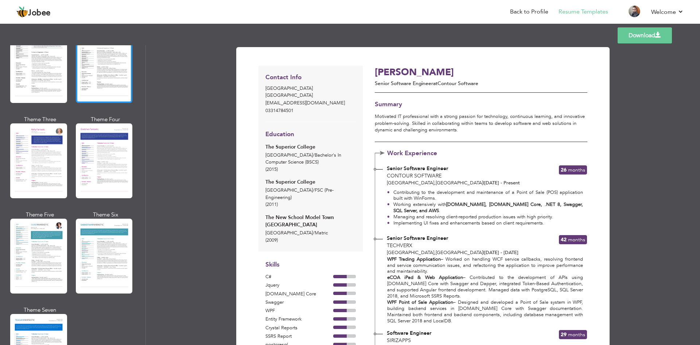
scroll to position [922, 0]
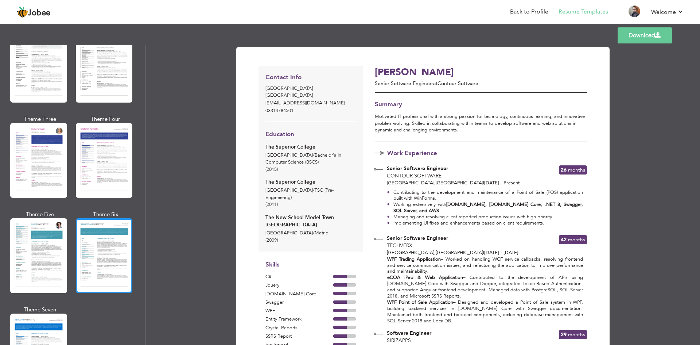
click at [106, 236] on div at bounding box center [104, 255] width 57 height 75
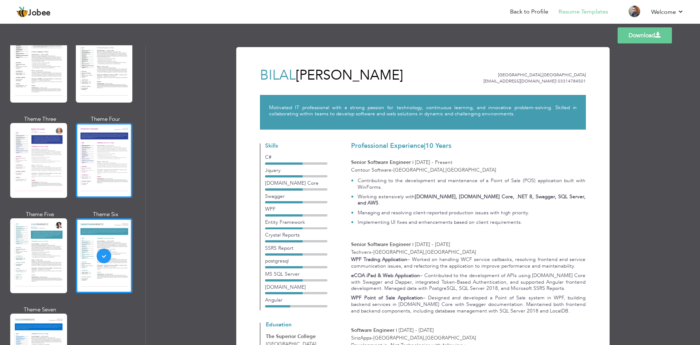
click at [108, 135] on div at bounding box center [104, 160] width 57 height 75
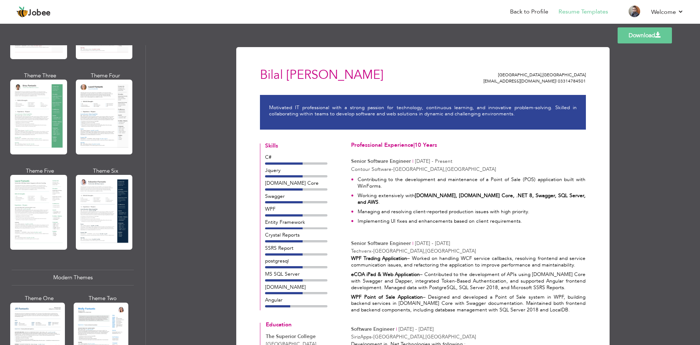
scroll to position [107, 0]
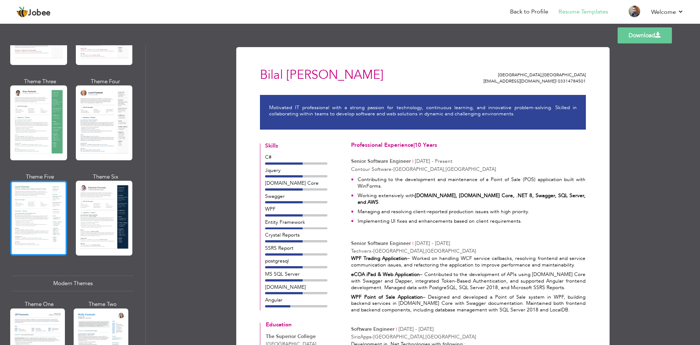
click at [35, 204] on div at bounding box center [38, 218] width 57 height 75
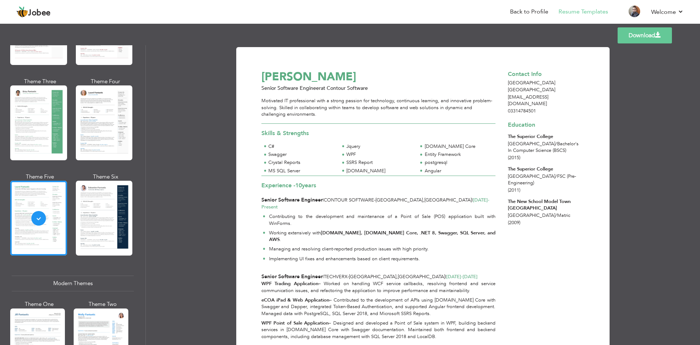
click at [643, 36] on link "Download" at bounding box center [645, 35] width 54 height 16
